Goal: Task Accomplishment & Management: Use online tool/utility

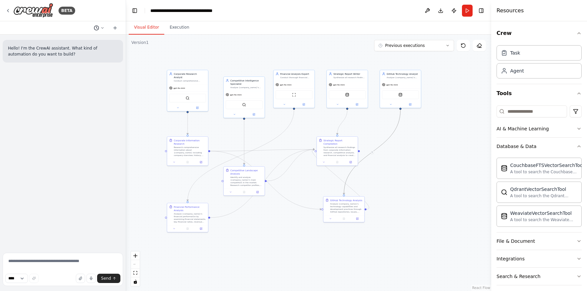
click at [105, 30] on button at bounding box center [99, 28] width 16 height 8
click at [76, 54] on span "human in the loop은 어떻게 설정해" at bounding box center [74, 52] width 51 height 5
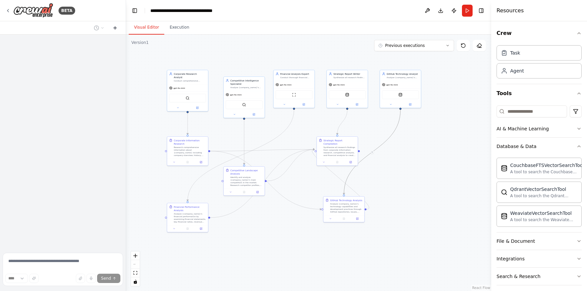
click at [112, 28] on button at bounding box center [115, 28] width 11 height 8
click at [448, 165] on div ".deletable-edge-delete-btn { width: 20px; height: 20px; border: 0px solid #ffff…" at bounding box center [308, 163] width 365 height 257
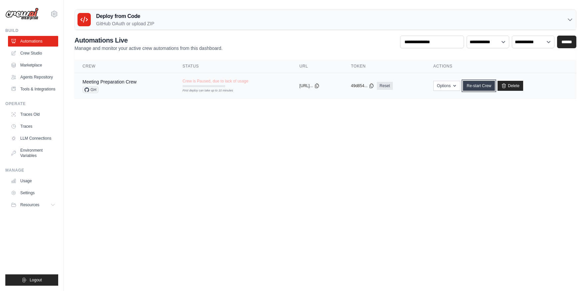
click at [484, 87] on link "Re-start Crew" at bounding box center [479, 86] width 32 height 10
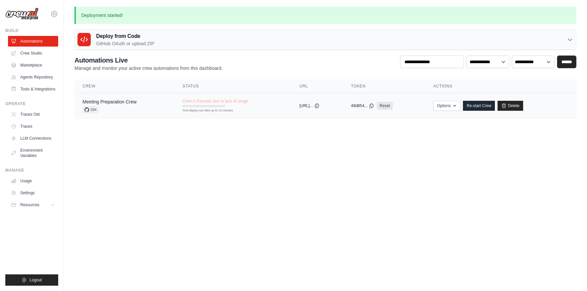
click at [124, 101] on link "Meeting Preparation Crew" at bounding box center [110, 101] width 54 height 5
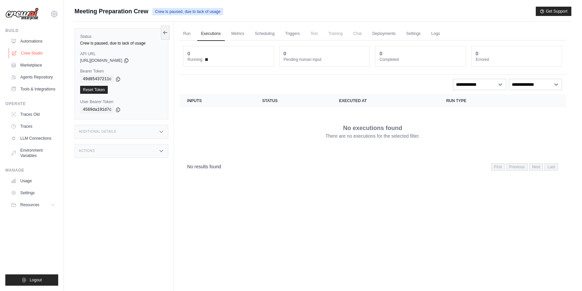
click at [27, 54] on link "Crew Studio" at bounding box center [34, 53] width 50 height 11
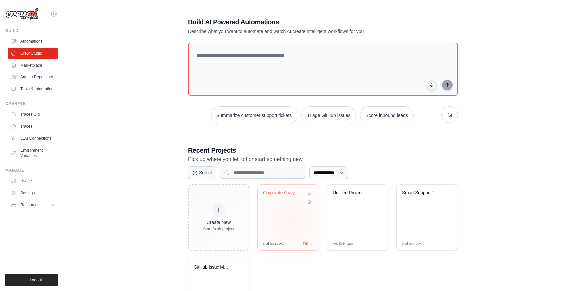
click at [292, 221] on div "Corporate Analysis Multi-Agent Syst..." at bounding box center [288, 211] width 61 height 53
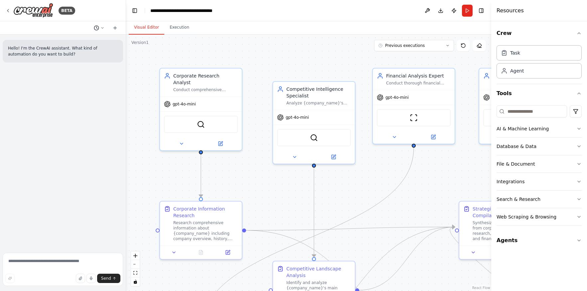
click at [100, 31] on button at bounding box center [99, 28] width 16 height 8
click at [72, 50] on span "human in the loop은 어떻게 설정해" at bounding box center [74, 52] width 51 height 5
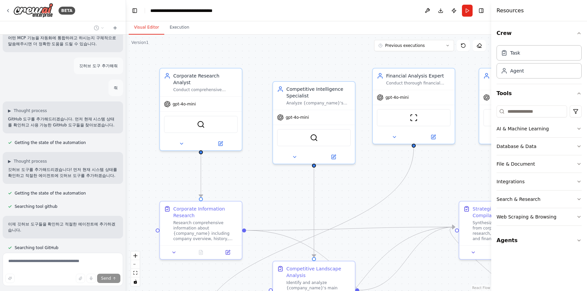
scroll to position [1342, 0]
click at [240, 149] on div ".deletable-edge-delete-btn { width: 20px; height: 20px; border: 0px solid #ffff…" at bounding box center [308, 163] width 365 height 257
click at [213, 114] on div "SerperDevTool" at bounding box center [201, 122] width 74 height 17
click at [211, 116] on div "SerperDevTool" at bounding box center [201, 122] width 74 height 17
click at [524, 106] on input at bounding box center [532, 112] width 71 height 12
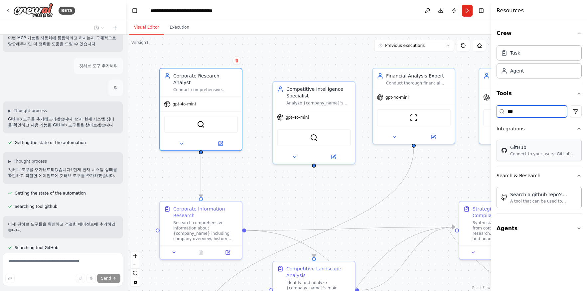
type input "***"
click at [281, 206] on div ".deletable-edge-delete-btn { width: 20px; height: 20px; border: 0px solid #ffff…" at bounding box center [308, 163] width 365 height 257
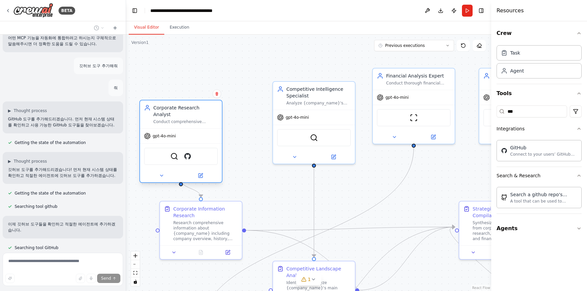
drag, startPoint x: 221, startPoint y: 95, endPoint x: 202, endPoint y: 130, distance: 39.6
click at [202, 130] on div "gpt-4o-mini" at bounding box center [181, 136] width 82 height 15
click at [239, 82] on div ".deletable-edge-delete-btn { width: 20px; height: 20px; border: 0px solid #ffff…" at bounding box center [308, 163] width 365 height 257
